Goal: Download file/media

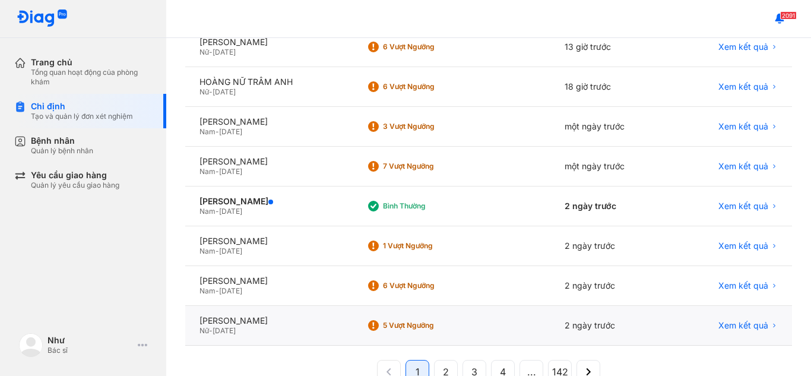
scroll to position [283, 0]
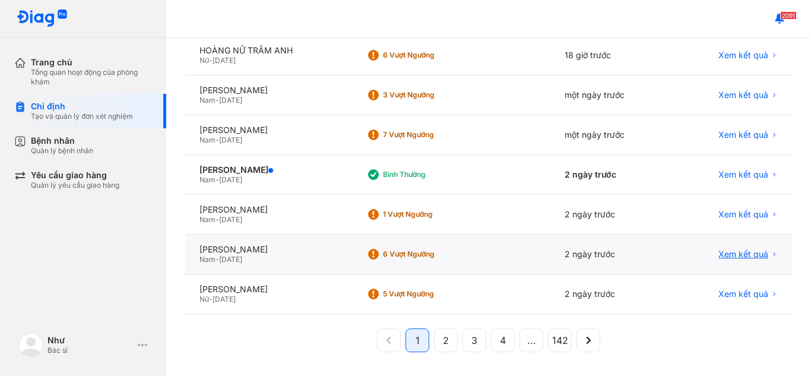
click at [719, 253] on span "Xem kết quả" at bounding box center [743, 254] width 50 height 11
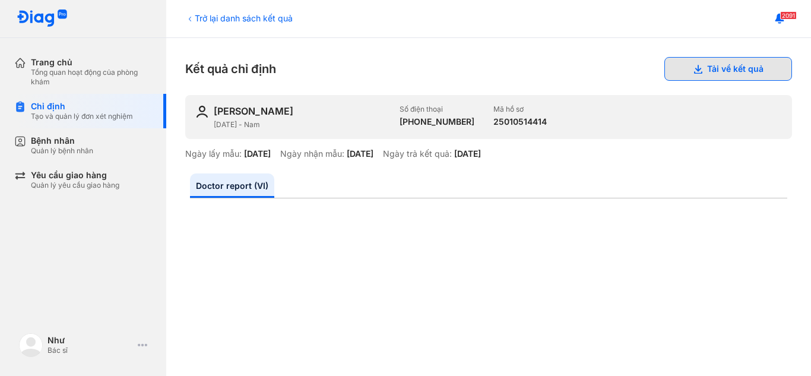
click at [736, 77] on button "Tải về kết quả" at bounding box center [728, 69] width 128 height 24
click at [278, 17] on div "Trở lại danh sách kết quả" at bounding box center [238, 18] width 107 height 12
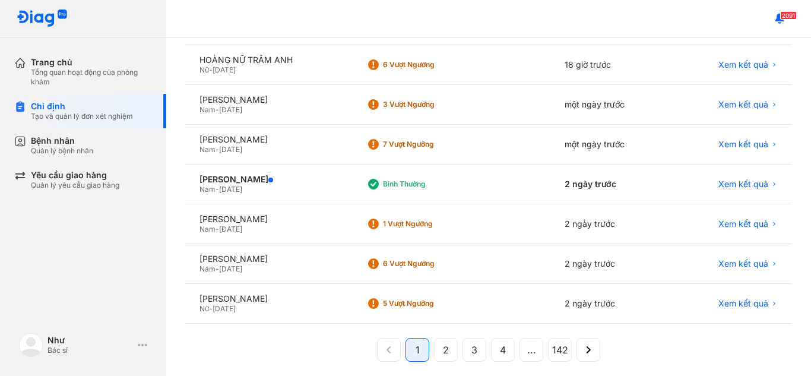
scroll to position [283, 0]
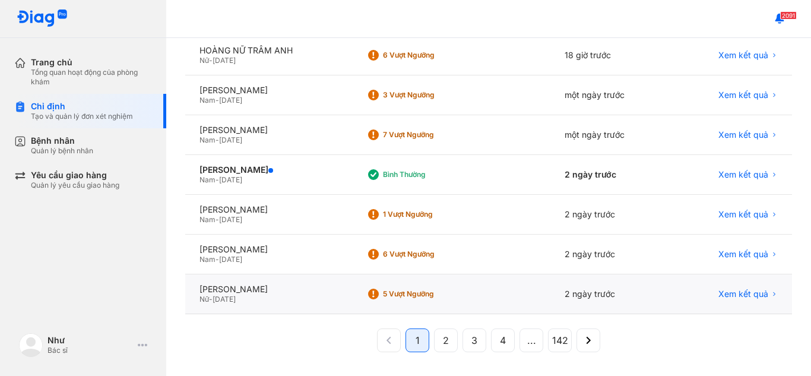
click at [747, 284] on div "Xem kết quả" at bounding box center [731, 294] width 120 height 40
click at [749, 290] on span "Xem kết quả" at bounding box center [743, 293] width 50 height 11
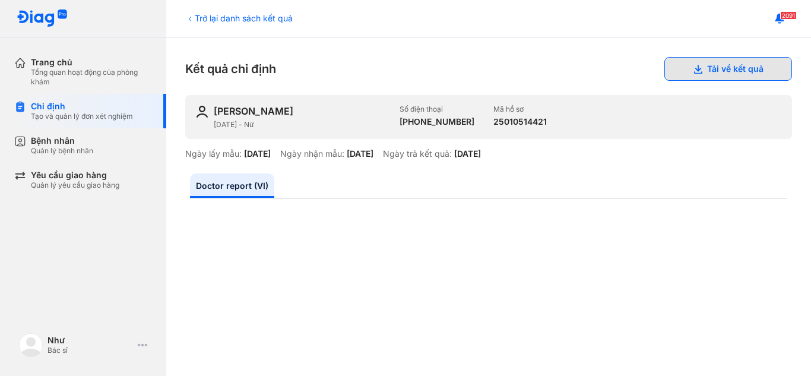
click at [707, 61] on button "Tải về kết quả" at bounding box center [728, 69] width 128 height 24
